Goal: Check status: Check status

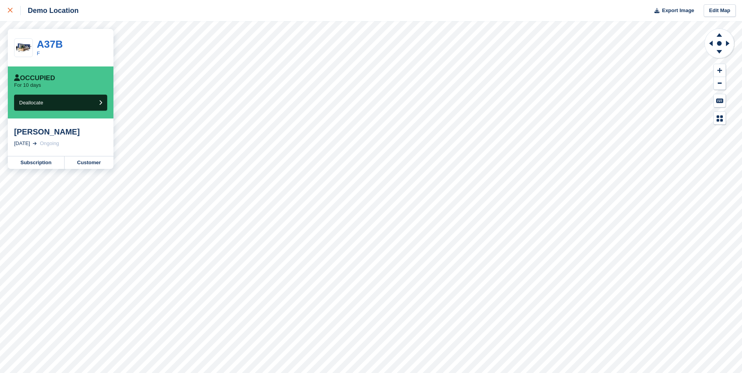
click at [10, 13] on icon at bounding box center [10, 10] width 5 height 5
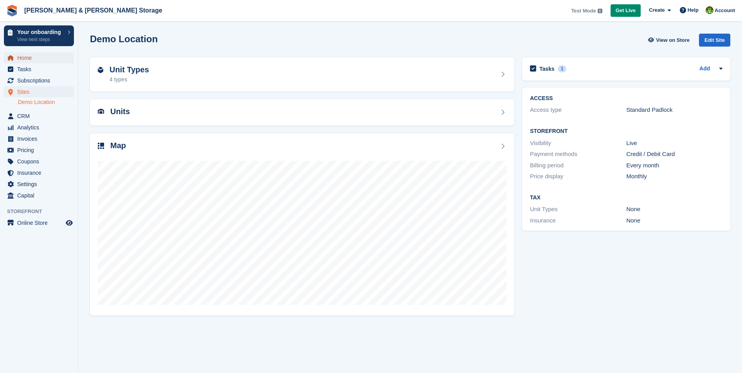
click at [64, 58] on span "Home" at bounding box center [40, 57] width 47 height 11
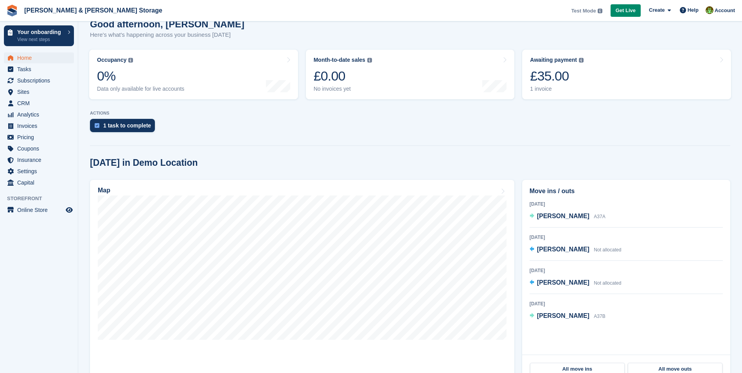
scroll to position [117, 0]
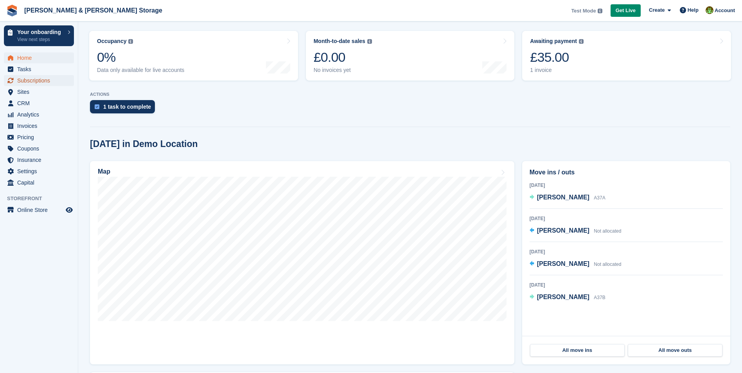
click at [32, 83] on span "Subscriptions" at bounding box center [40, 80] width 47 height 11
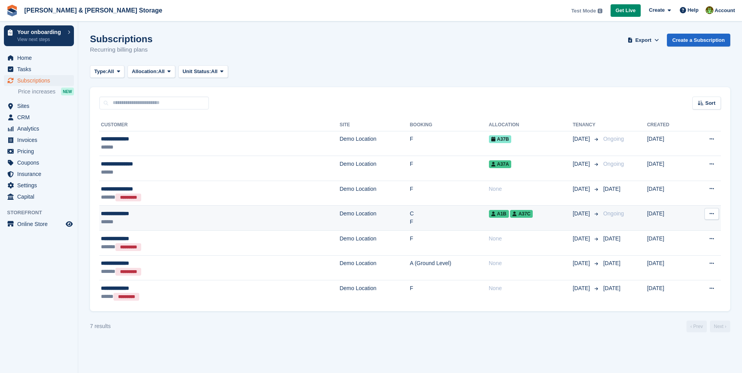
click at [339, 224] on td "Demo Location" at bounding box center [374, 218] width 70 height 25
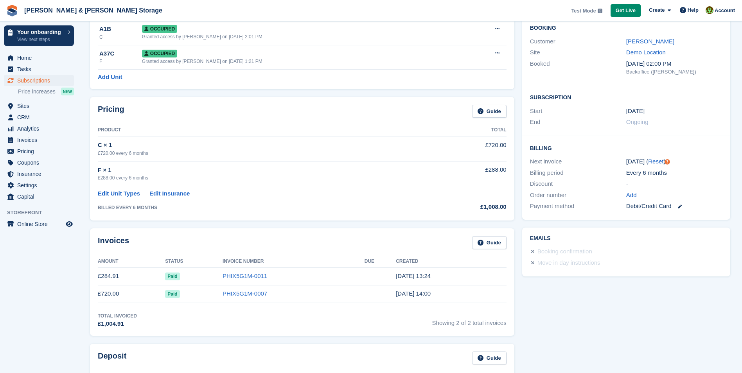
scroll to position [78, 0]
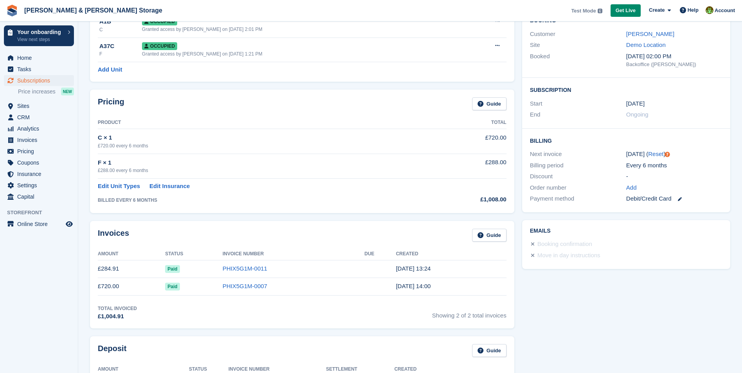
click at [533, 245] on icon at bounding box center [532, 244] width 4 height 5
drag, startPoint x: 532, startPoint y: 231, endPoint x: 705, endPoint y: 242, distance: 173.1
click at [704, 242] on div "Booking confirmation" at bounding box center [625, 244] width 194 height 11
